Goal: Contribute content: Add original content to the website for others to see

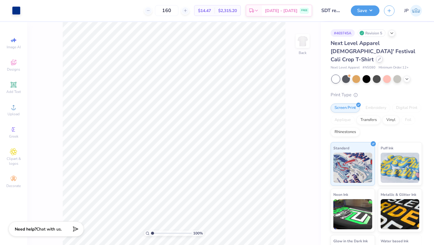
click at [377, 56] on div at bounding box center [379, 59] width 7 height 7
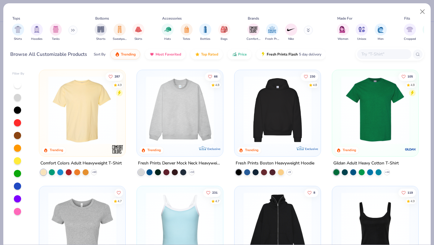
click at [362, 56] on input "text" at bounding box center [384, 54] width 46 height 7
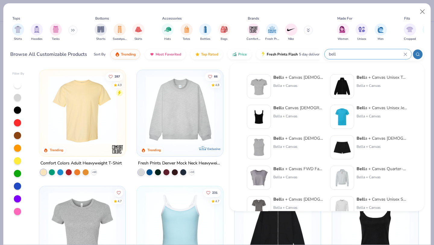
type input "bell"
click at [266, 83] on img at bounding box center [258, 86] width 19 height 19
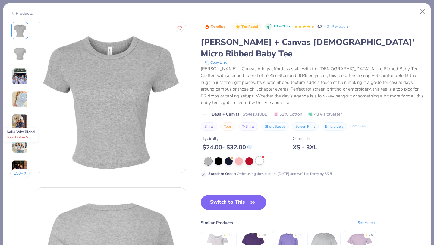
click at [261, 156] on div at bounding box center [259, 160] width 8 height 8
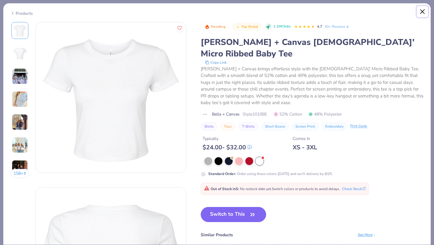
click at [422, 14] on button "Close" at bounding box center [422, 11] width 11 height 11
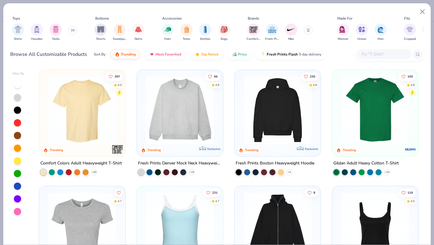
click at [366, 52] on input "text" at bounding box center [384, 54] width 46 height 7
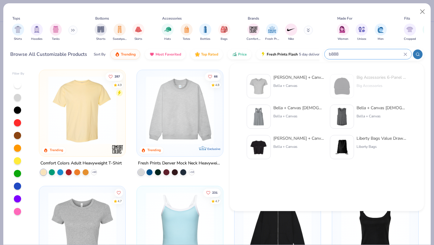
type input "b888"
click at [256, 89] on img at bounding box center [258, 86] width 19 height 19
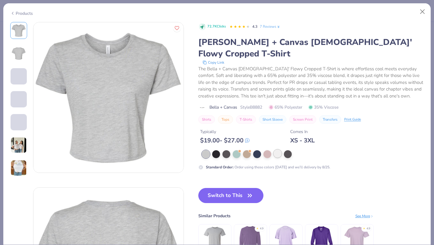
click at [278, 149] on div at bounding box center [278, 153] width 8 height 8
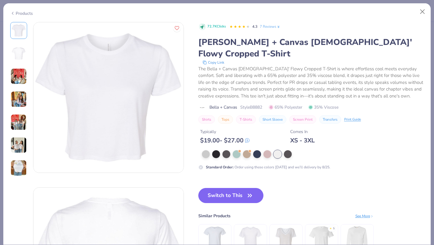
drag, startPoint x: 249, startPoint y: 180, endPoint x: 286, endPoint y: 150, distance: 47.1
click at [249, 191] on icon "button" at bounding box center [250, 195] width 8 height 8
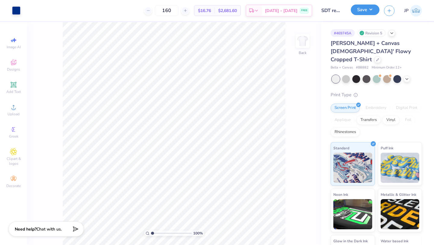
click at [359, 12] on button "Save" at bounding box center [365, 10] width 29 height 11
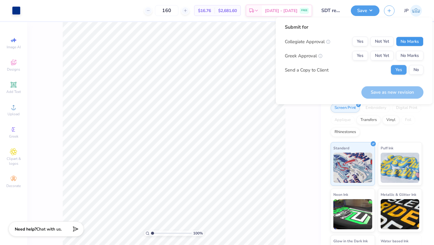
click at [404, 44] on button "No Marks" at bounding box center [409, 42] width 27 height 10
click at [362, 57] on button "Yes" at bounding box center [360, 56] width 16 height 10
click at [419, 69] on button "No" at bounding box center [416, 70] width 14 height 10
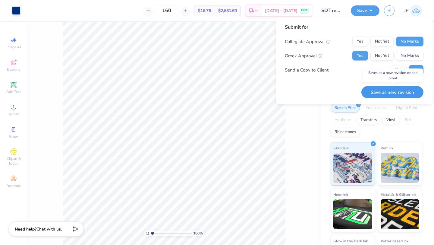
click at [412, 92] on button "Save as new revision" at bounding box center [392, 92] width 62 height 12
